Goal: Task Accomplishment & Management: Complete application form

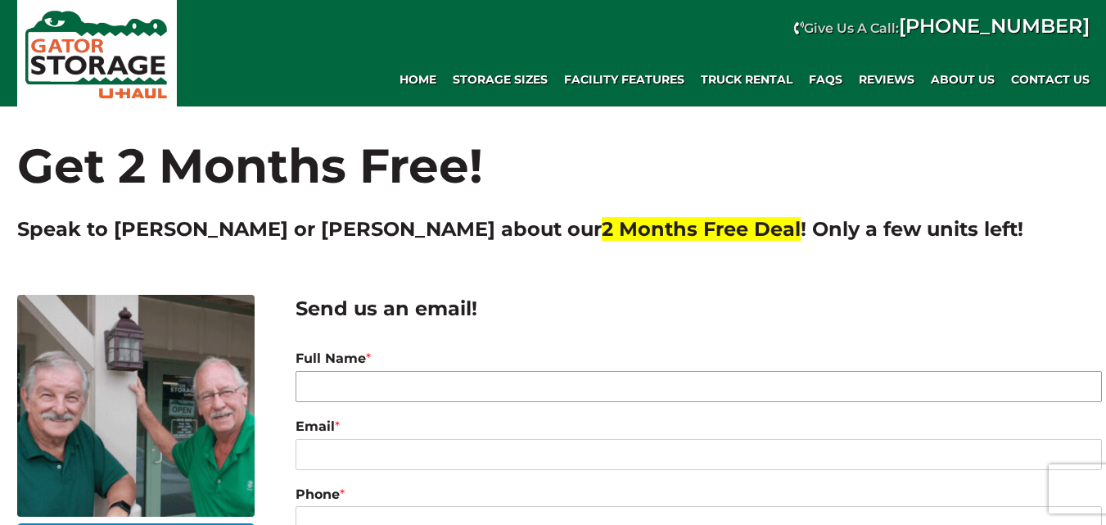
click at [540, 382] on input "Full Name *" at bounding box center [699, 386] width 806 height 31
paste input "[PERSON_NAME]"
type input "[PERSON_NAME]"
click at [558, 459] on input "Email *" at bounding box center [699, 454] width 806 height 31
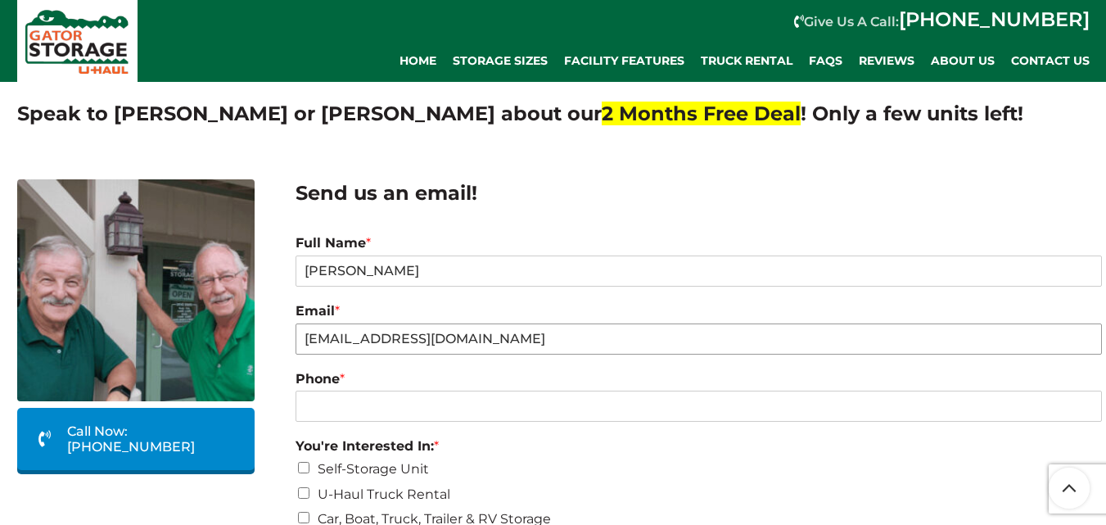
scroll to position [164, 0]
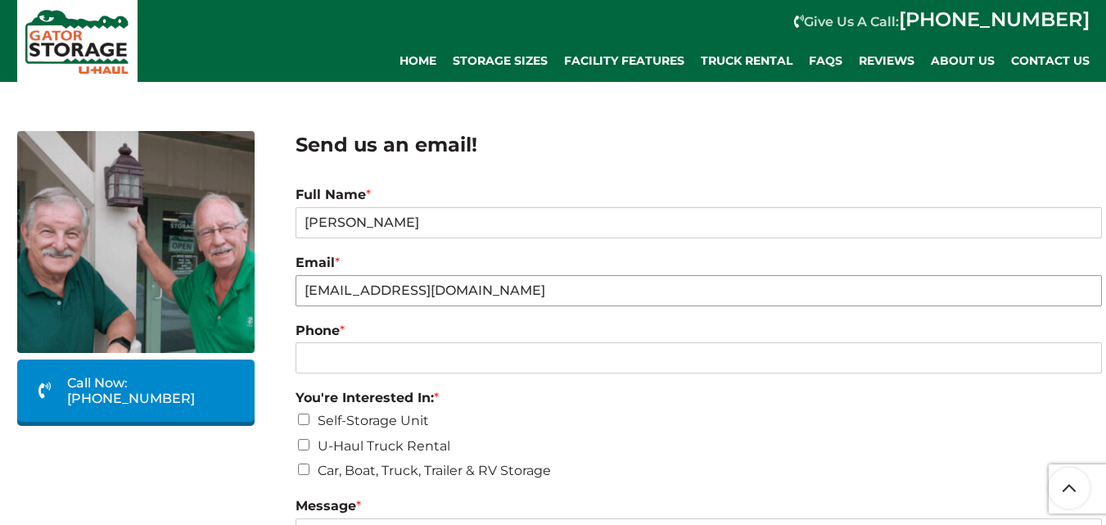
type input "[EMAIL_ADDRESS][DOMAIN_NAME]"
click at [537, 361] on div "Phone *" at bounding box center [699, 348] width 806 height 68
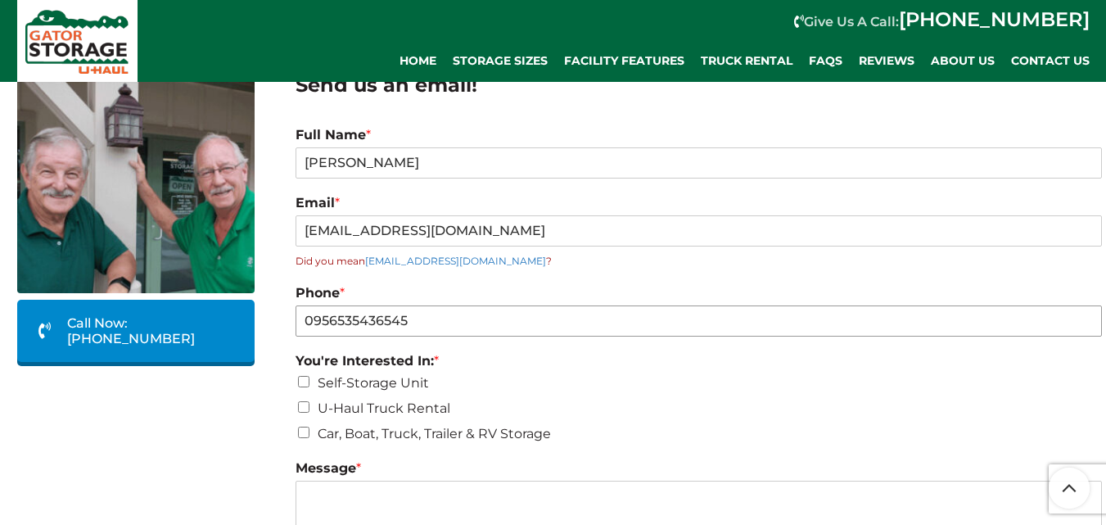
scroll to position [246, 0]
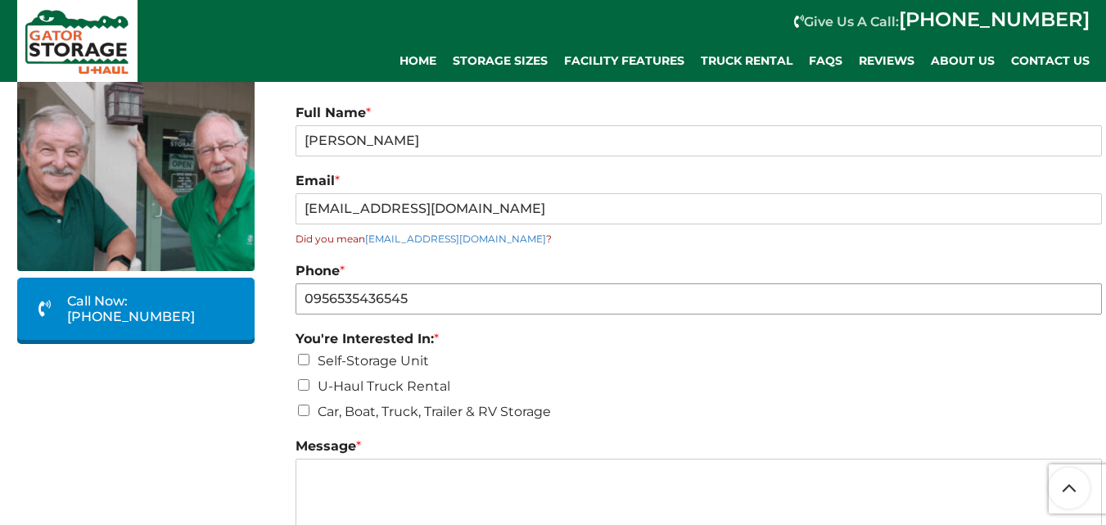
type input "0956535436545"
click at [305, 357] on input "Self-Storage Unit" at bounding box center [303, 359] width 11 height 11
checkbox input "true"
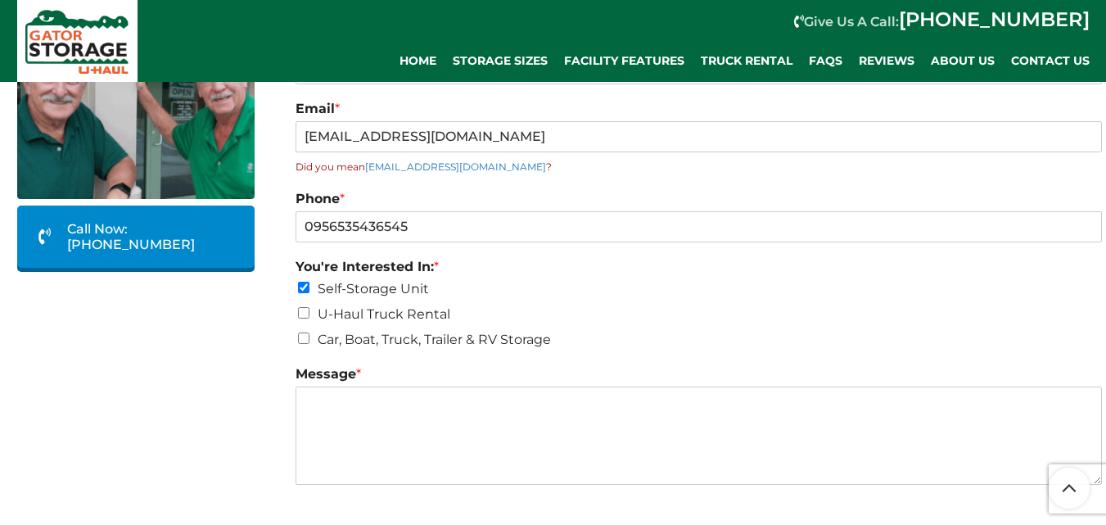
scroll to position [327, 0]
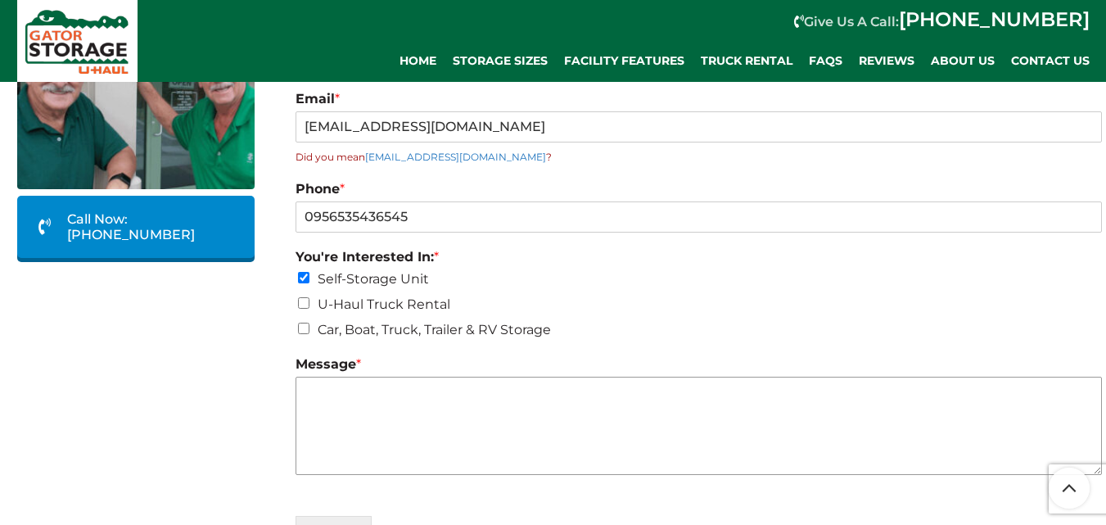
click at [521, 435] on textarea "Message *" at bounding box center [699, 426] width 806 height 98
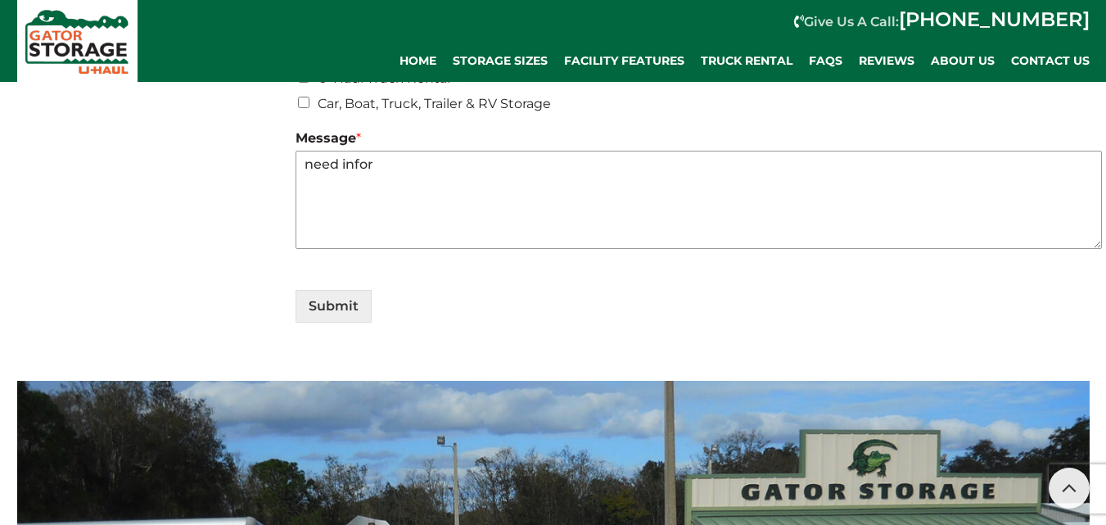
scroll to position [573, 0]
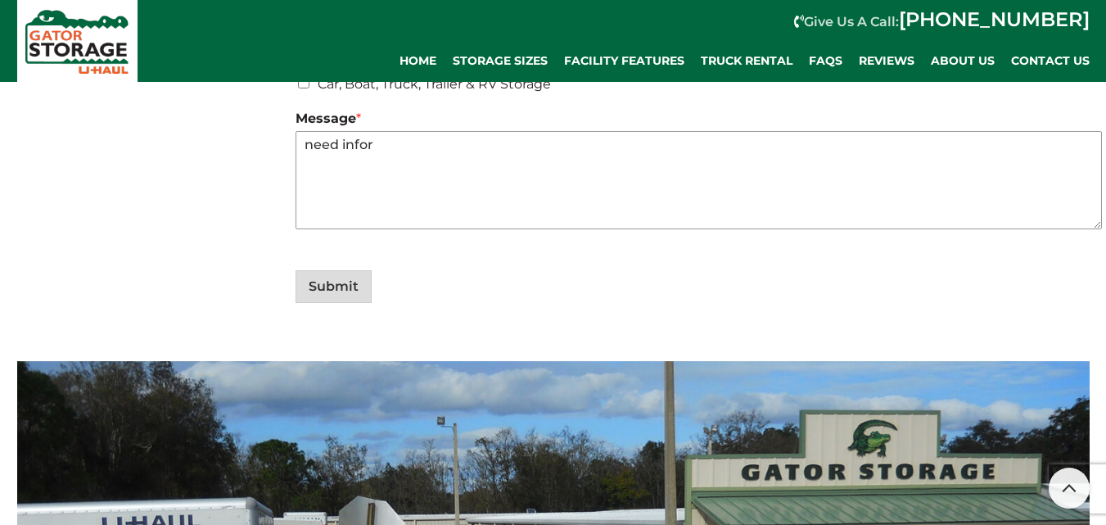
type textarea "need infor"
click at [321, 289] on button "Submit" at bounding box center [334, 286] width 76 height 33
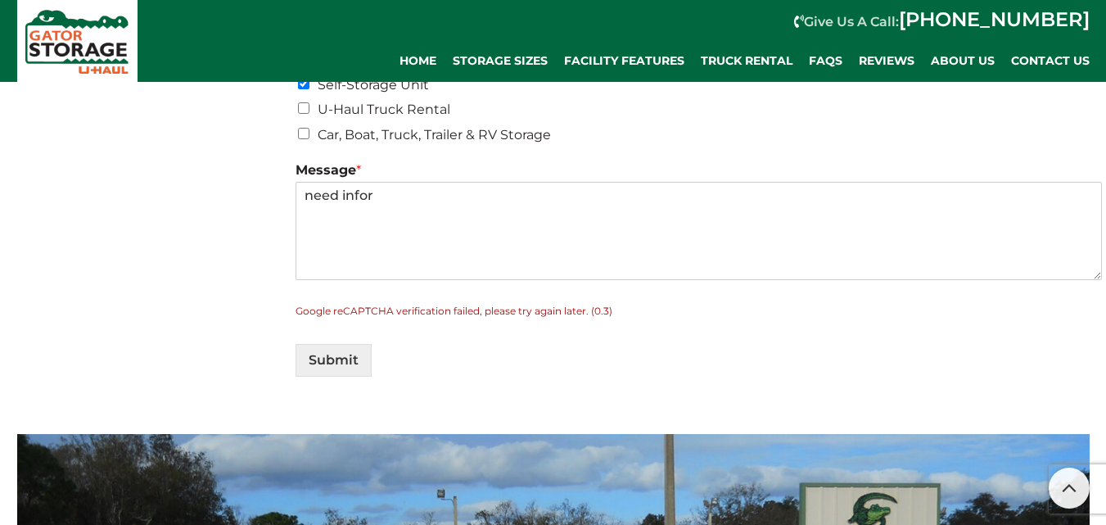
scroll to position [669, 0]
